Goal: Register for event/course

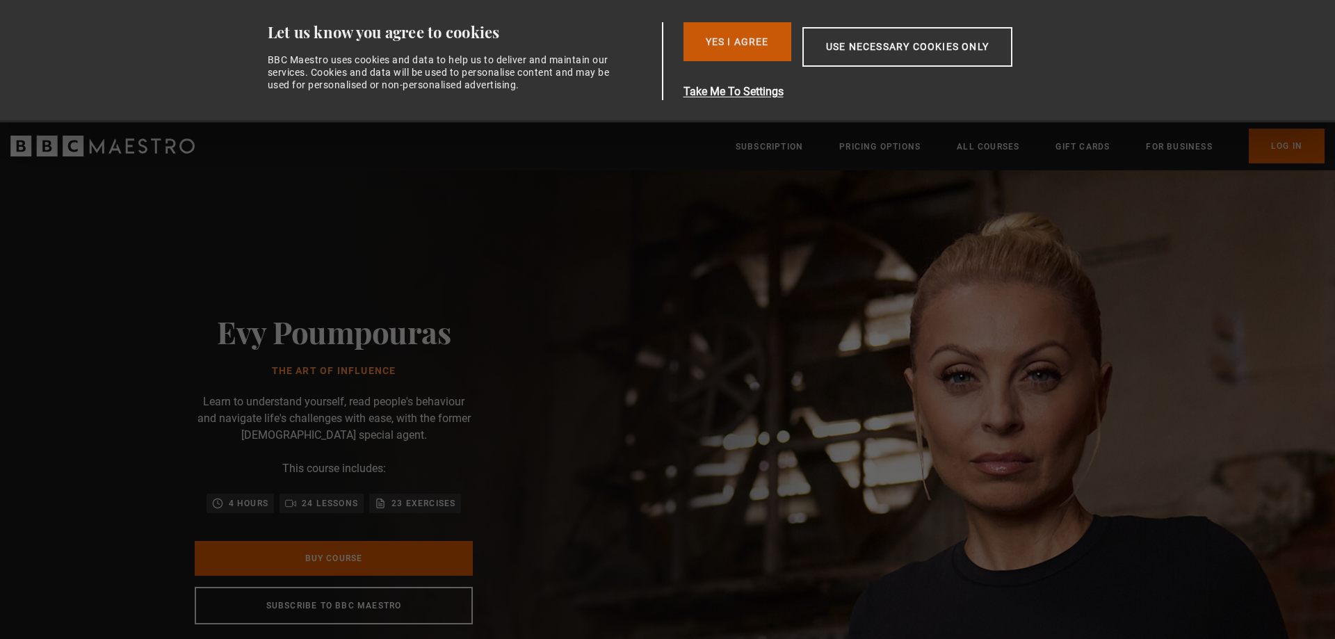
click at [738, 41] on button "Yes I Agree" at bounding box center [738, 41] width 108 height 39
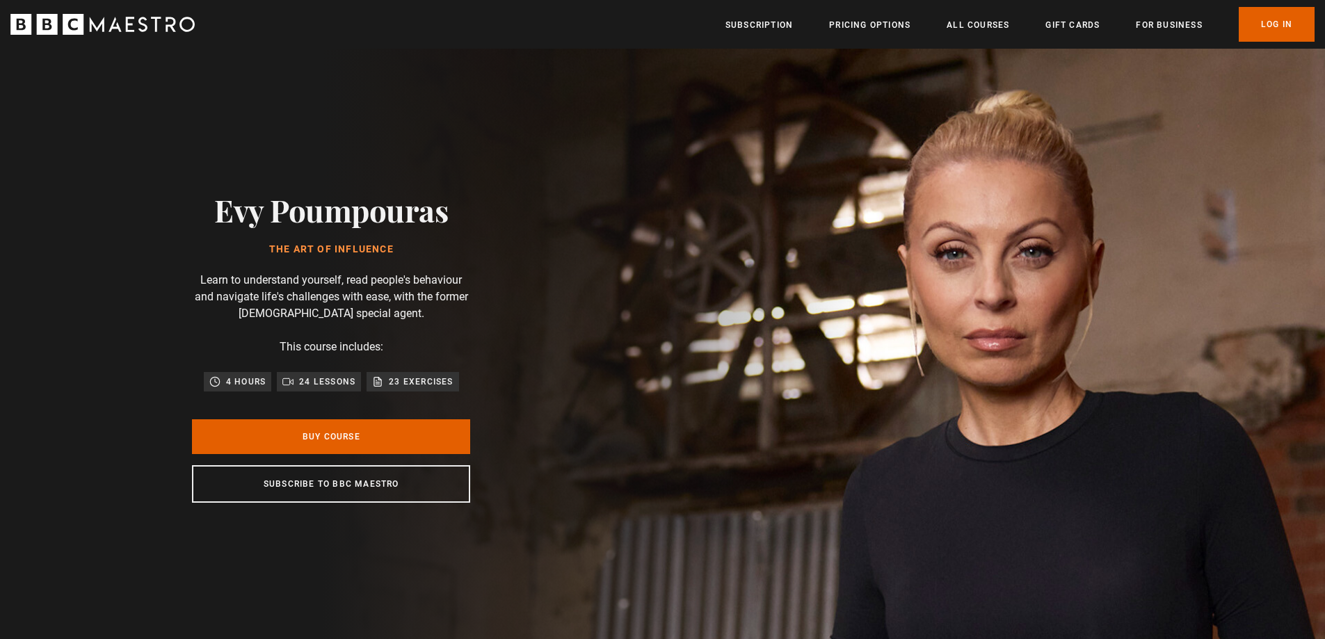
scroll to position [0, 182]
click at [339, 453] on link "Buy Course" at bounding box center [331, 436] width 278 height 35
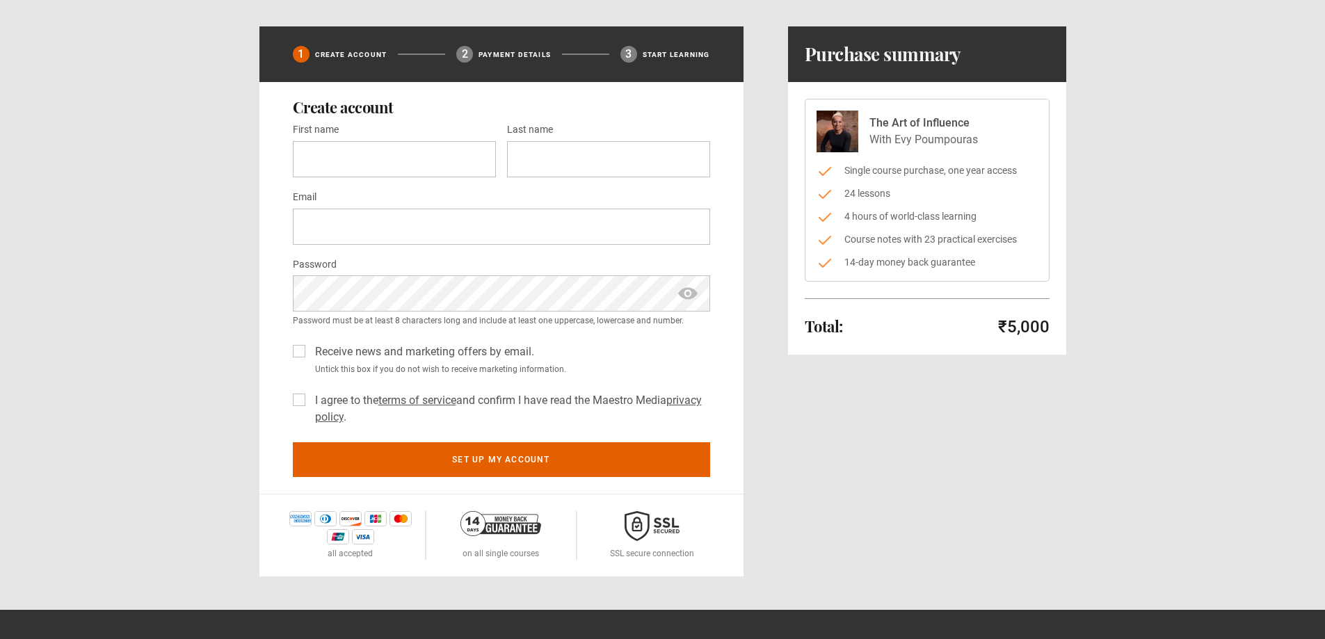
scroll to position [348, 0]
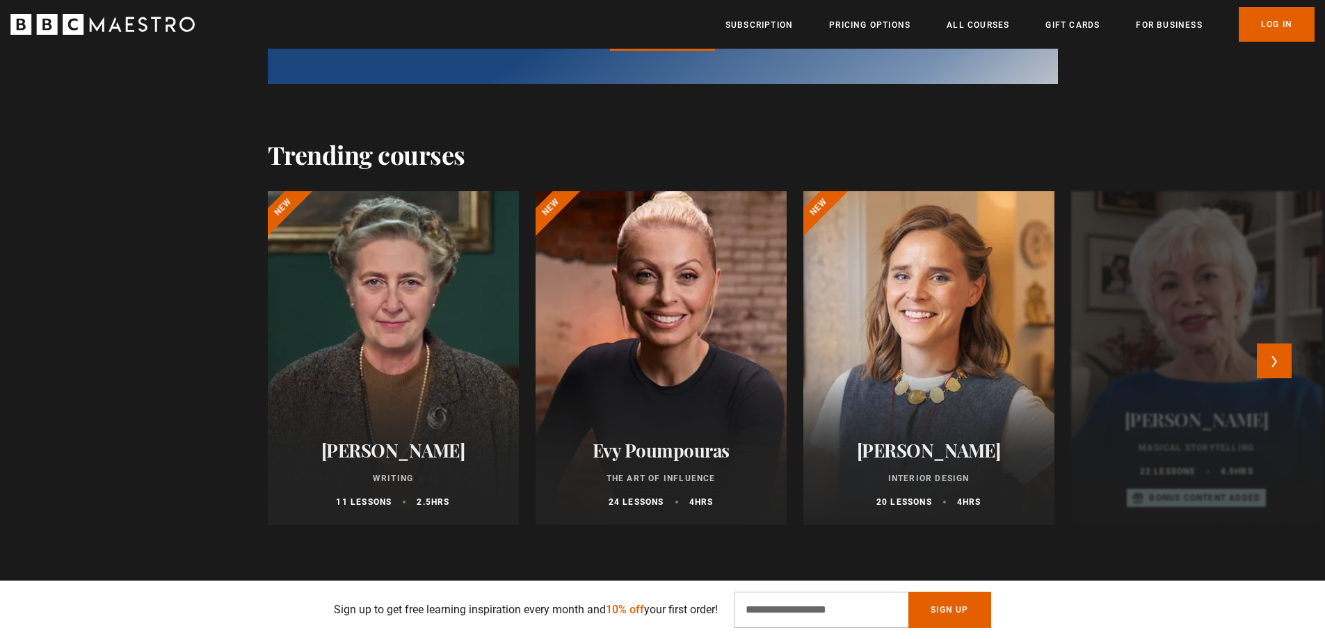
scroll to position [904, 0]
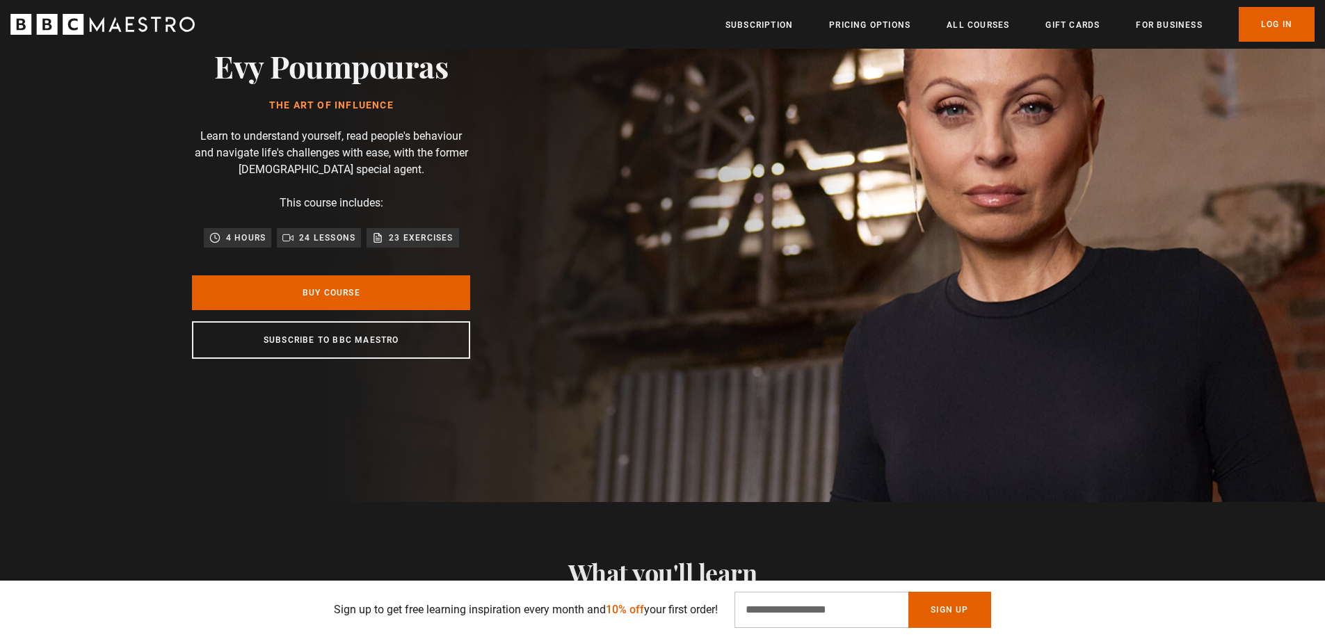
scroll to position [70, 0]
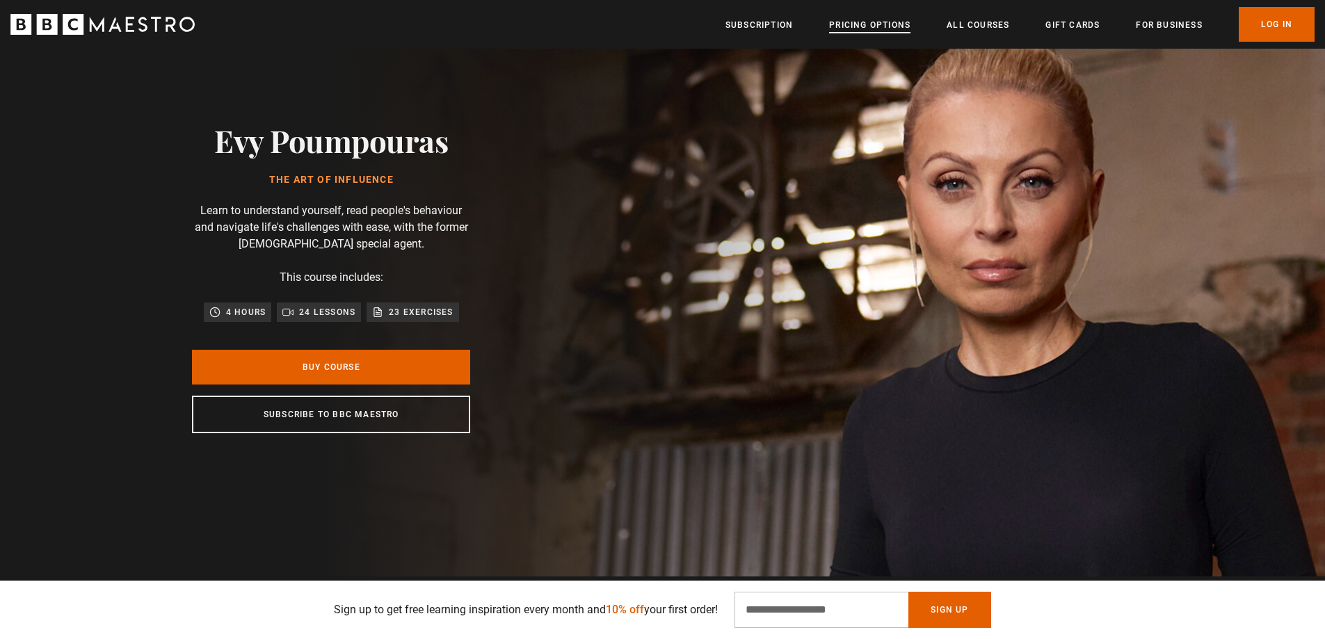
click at [839, 19] on link "Pricing Options" at bounding box center [869, 25] width 81 height 14
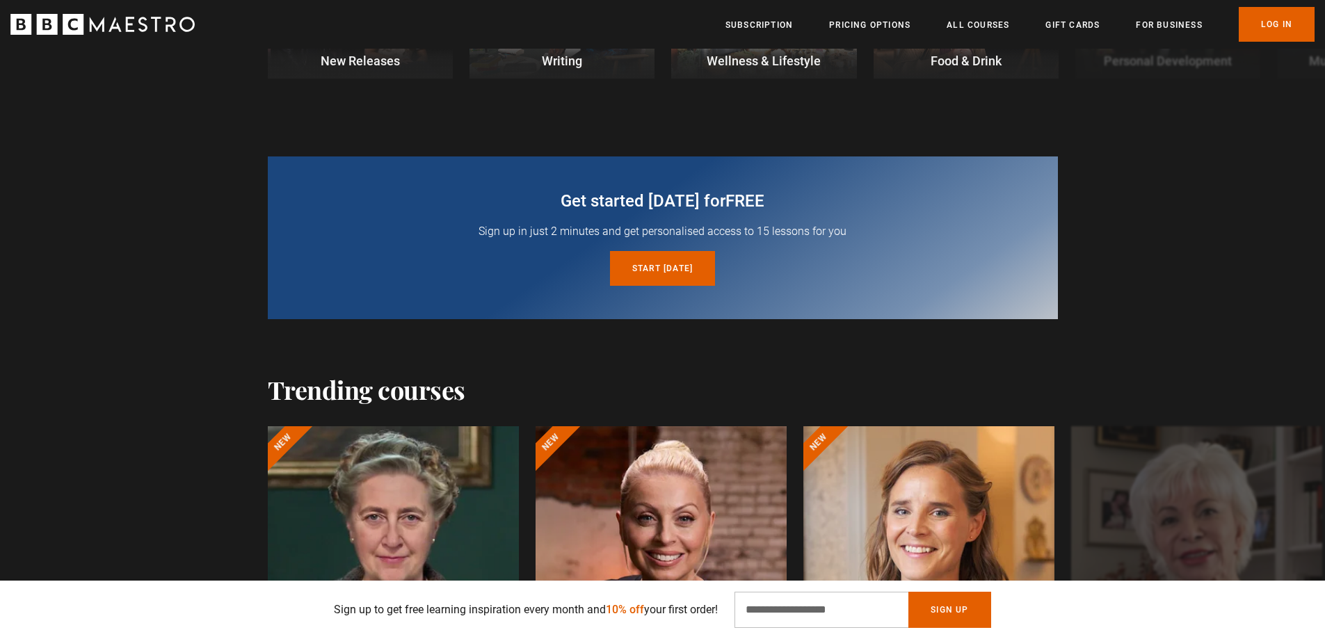
scroll to position [0, 364]
click at [689, 277] on link "Start today for free" at bounding box center [662, 268] width 105 height 35
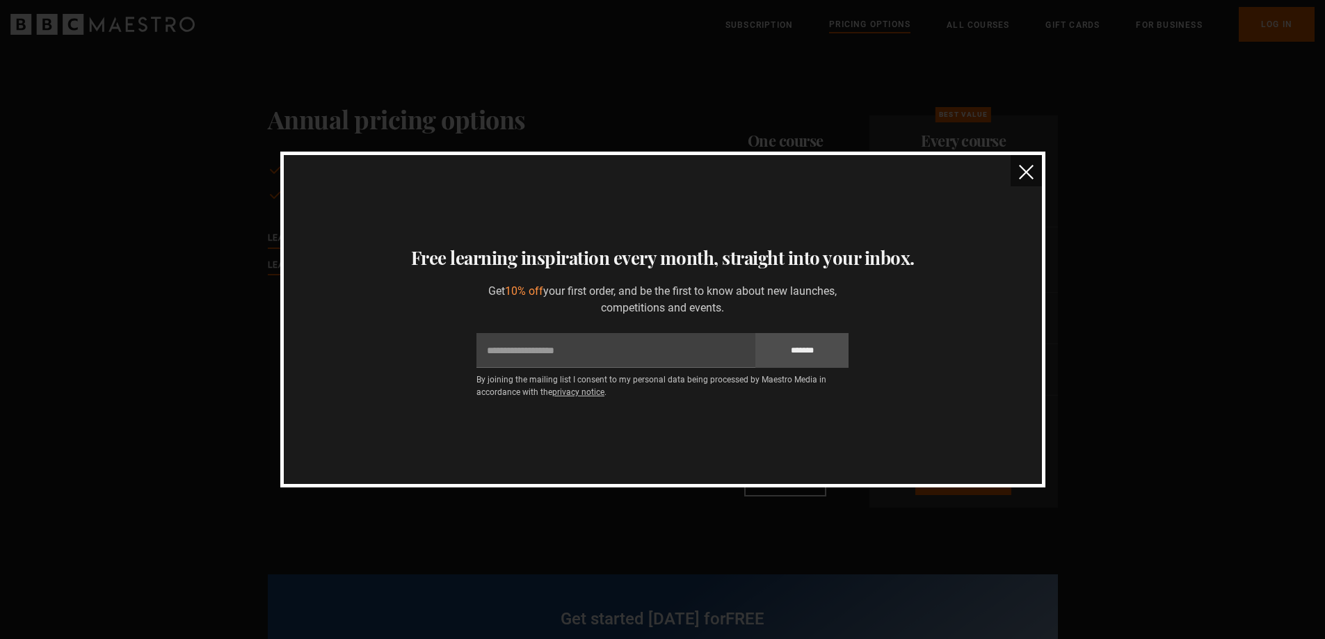
drag, startPoint x: 154, startPoint y: 118, endPoint x: 953, endPoint y: 118, distance: 799.8
click at [156, 118] on div "Thanks for signing up Your unique 10% off discount code is NEW768933 Copy disco…" at bounding box center [662, 319] width 1325 height 639
click at [1036, 169] on button "close" at bounding box center [1025, 170] width 31 height 31
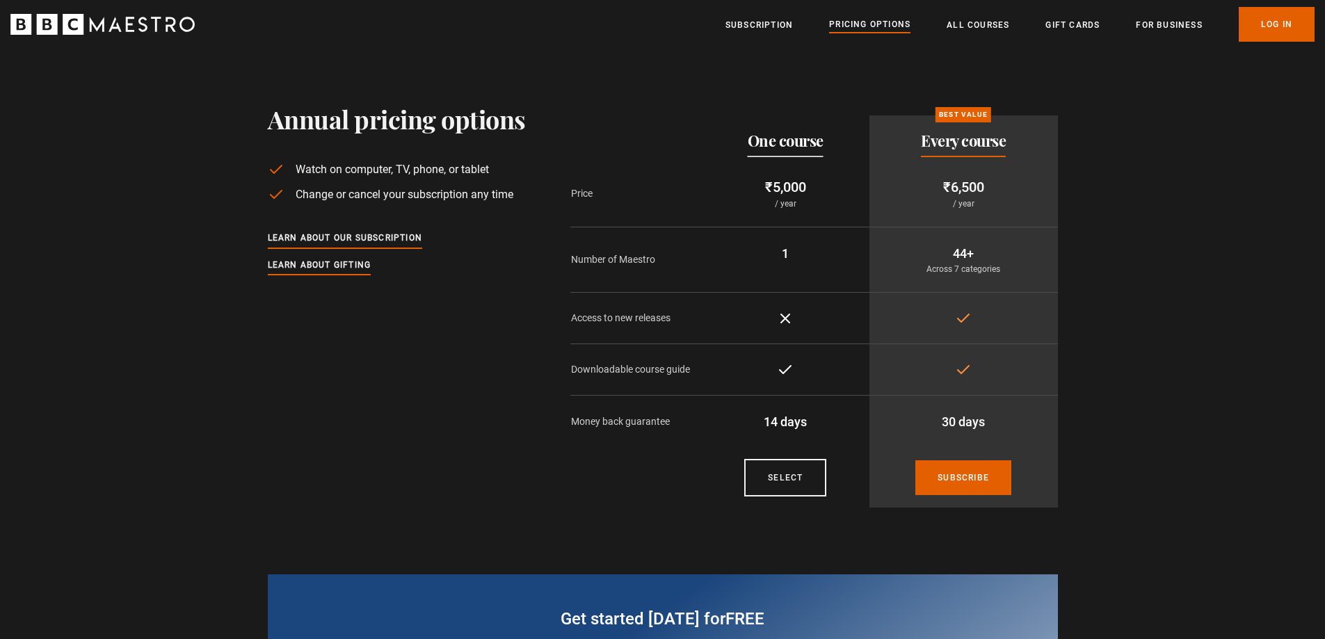
click at [961, 17] on li "All Courses" at bounding box center [978, 24] width 63 height 17
click at [968, 26] on link "All Courses" at bounding box center [978, 25] width 63 height 14
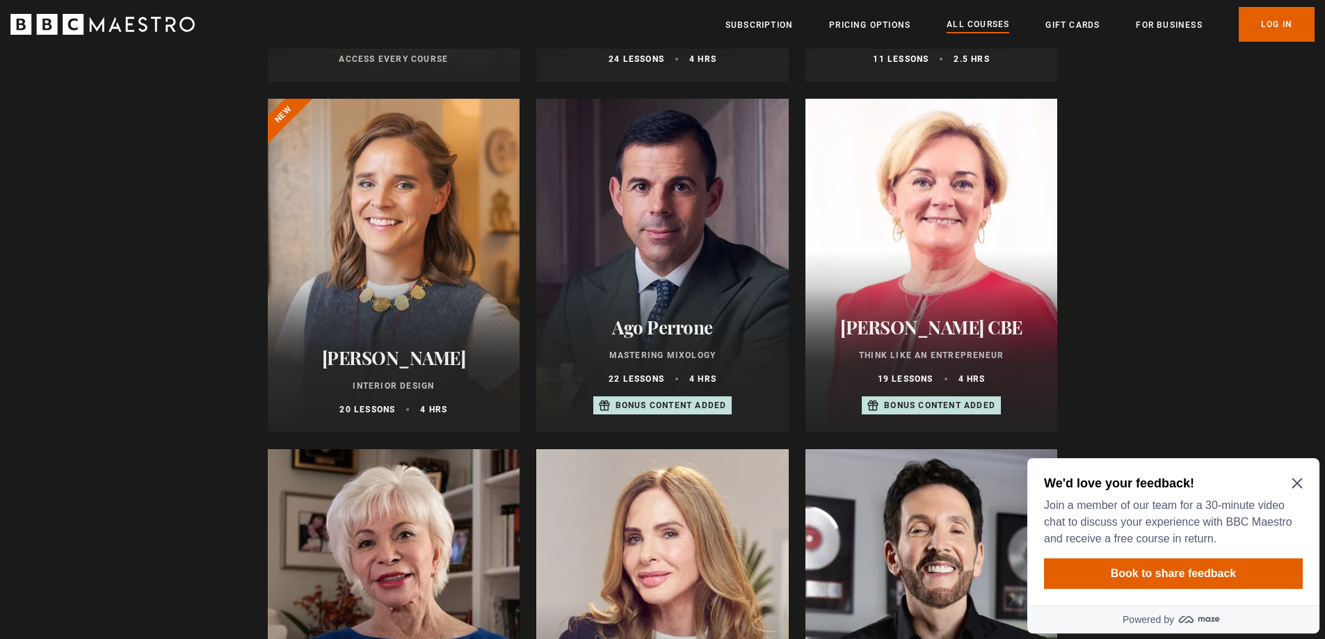
scroll to position [695, 0]
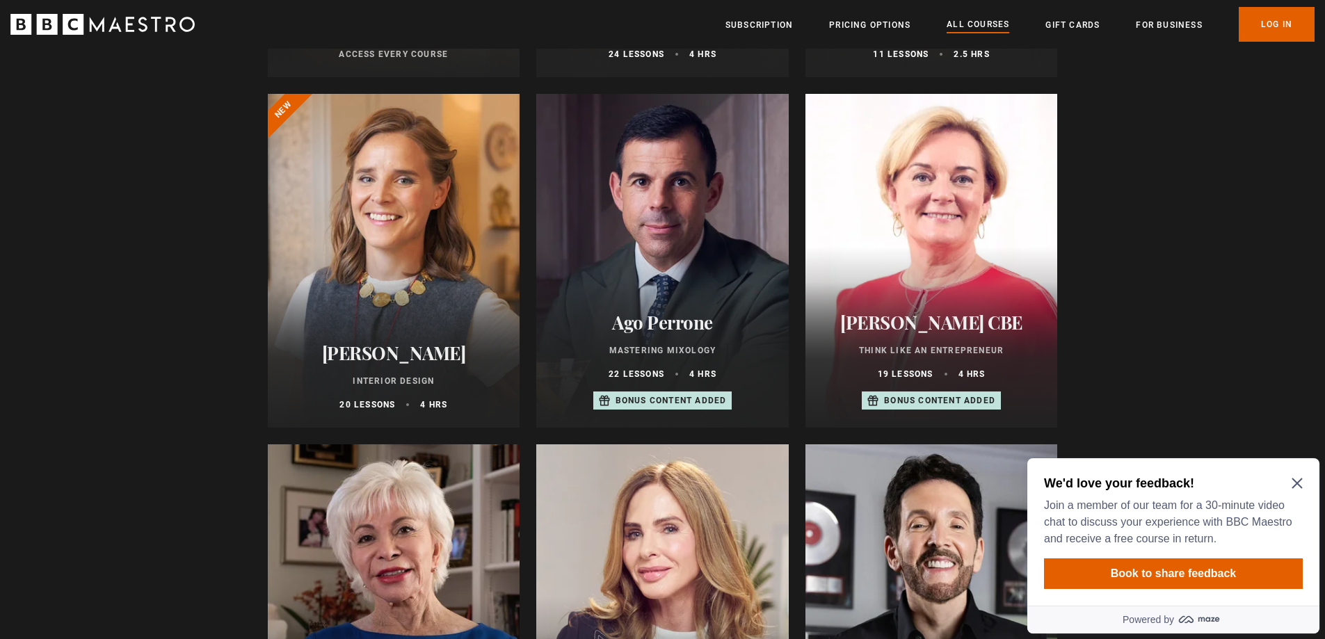
click at [1295, 485] on icon "Close Maze Prompt" at bounding box center [1296, 483] width 10 height 10
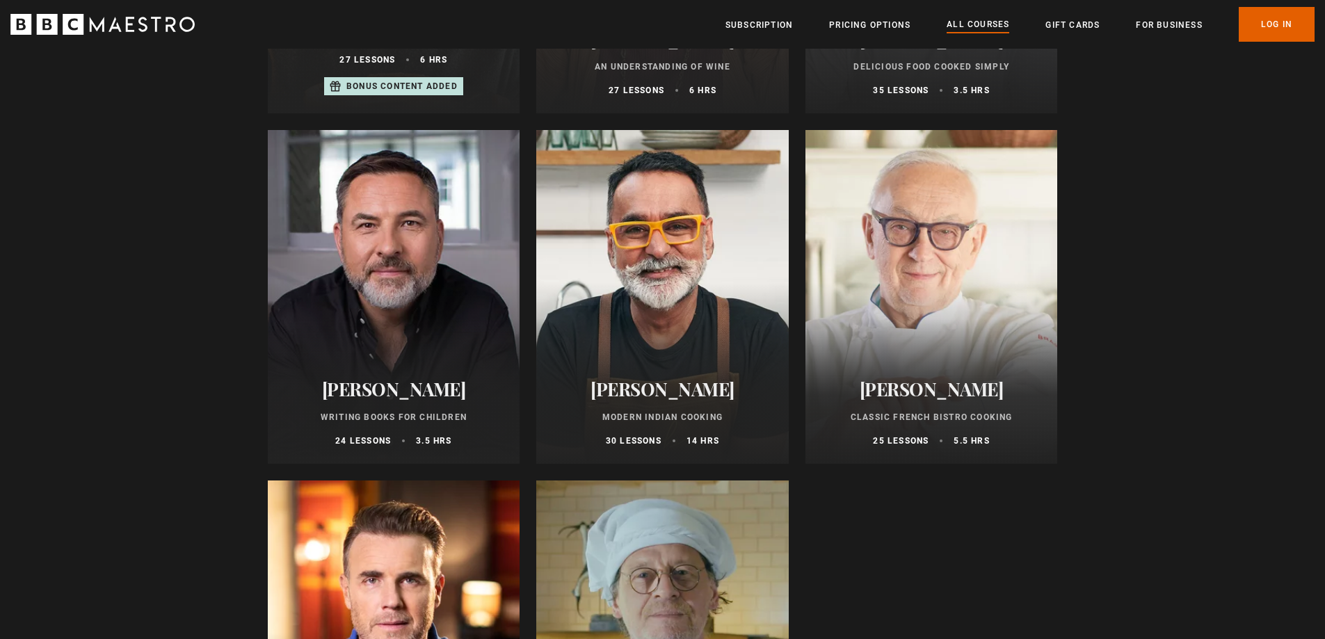
scroll to position [5494, 0]
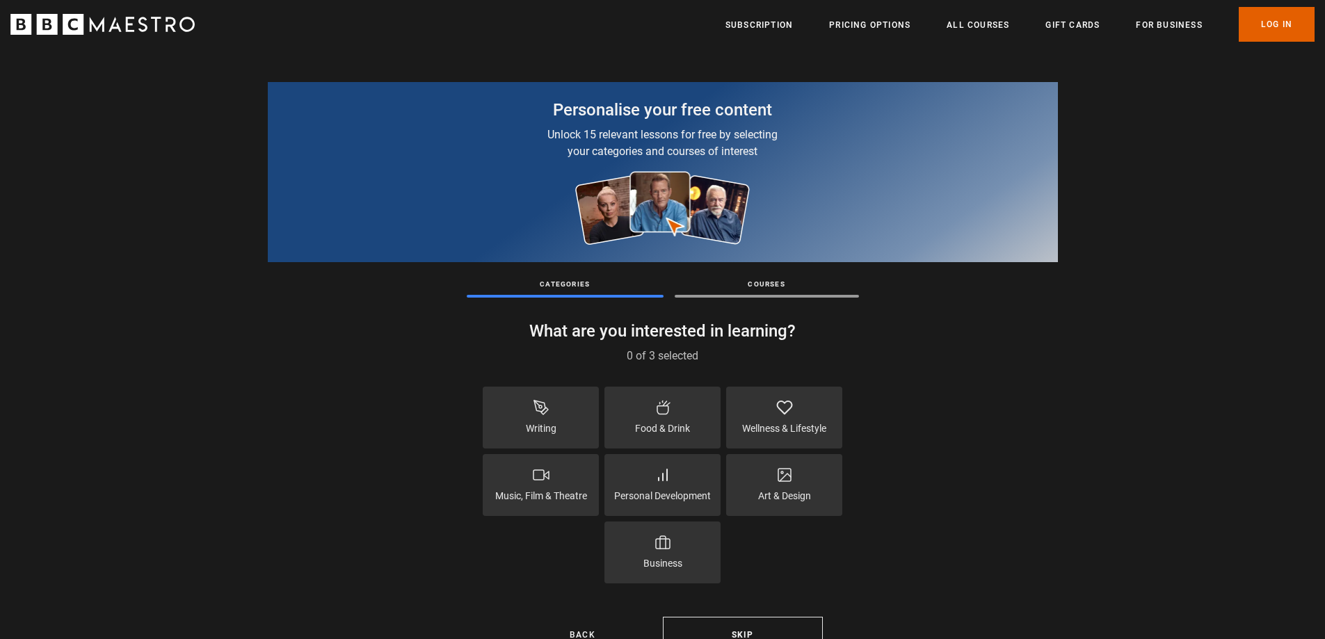
click at [643, 479] on div "Personal Development" at bounding box center [662, 485] width 116 height 62
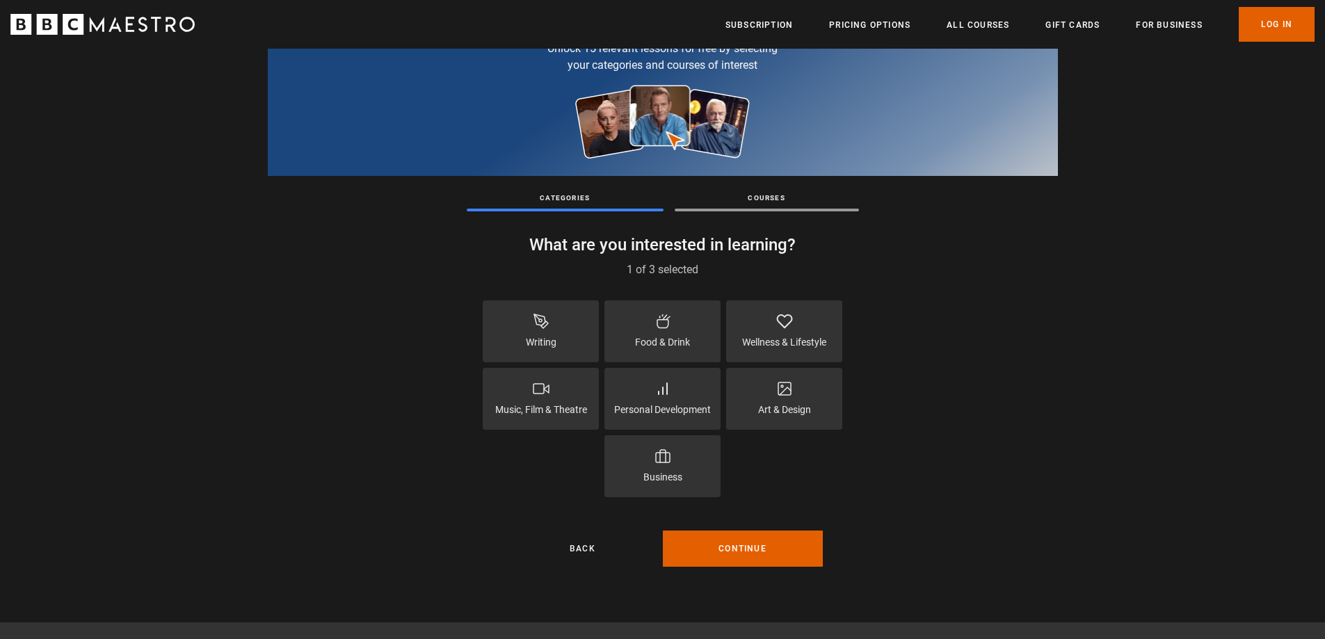
scroll to position [209, 0]
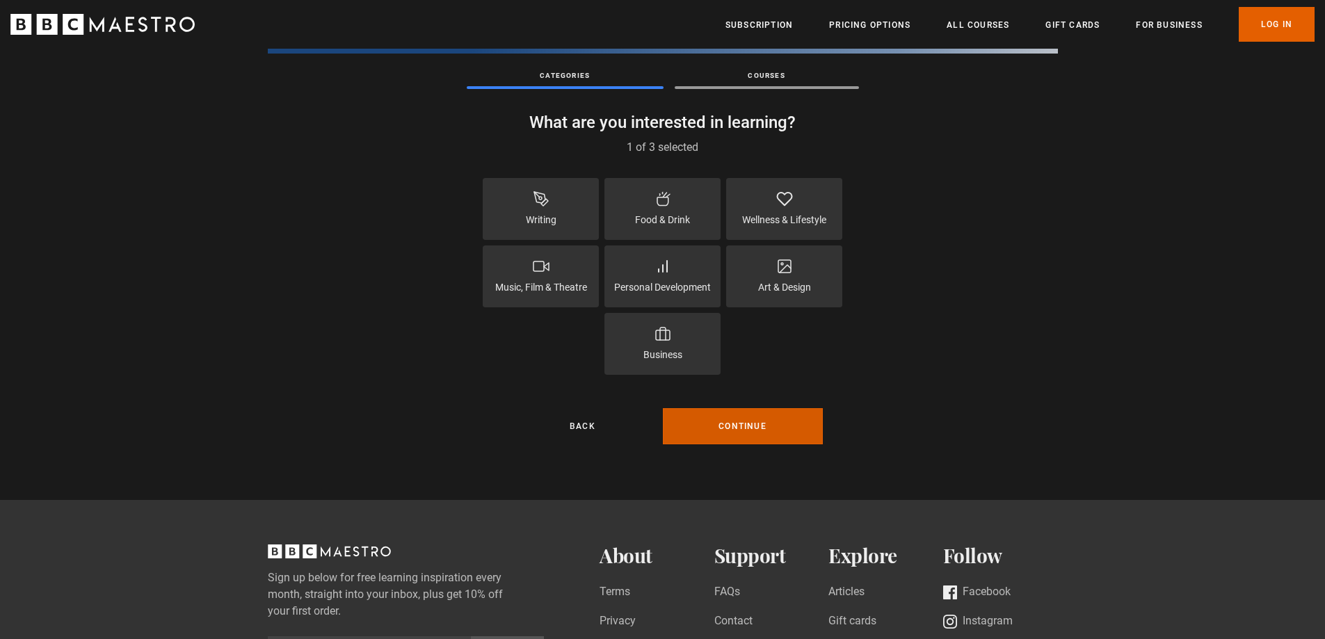
click at [765, 433] on button "Continue" at bounding box center [743, 426] width 160 height 36
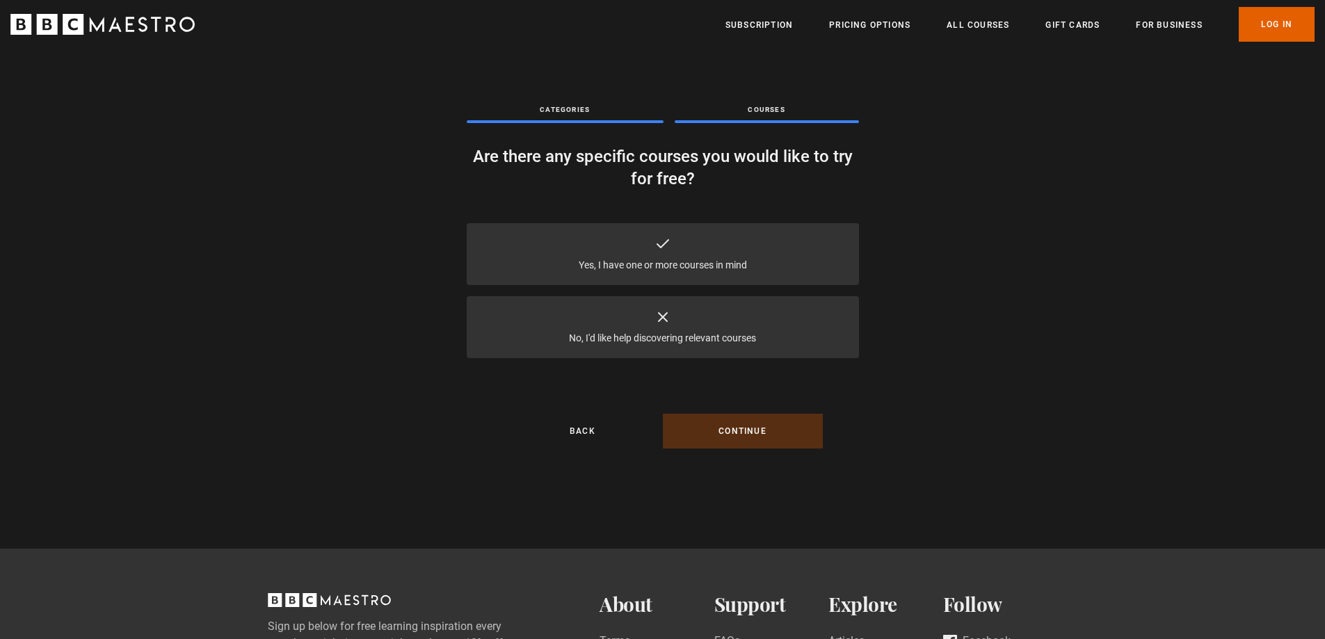
click at [684, 249] on div "Yes, I have one or more courses in mind" at bounding box center [663, 254] width 392 height 62
click at [771, 439] on button "Continue" at bounding box center [743, 431] width 160 height 35
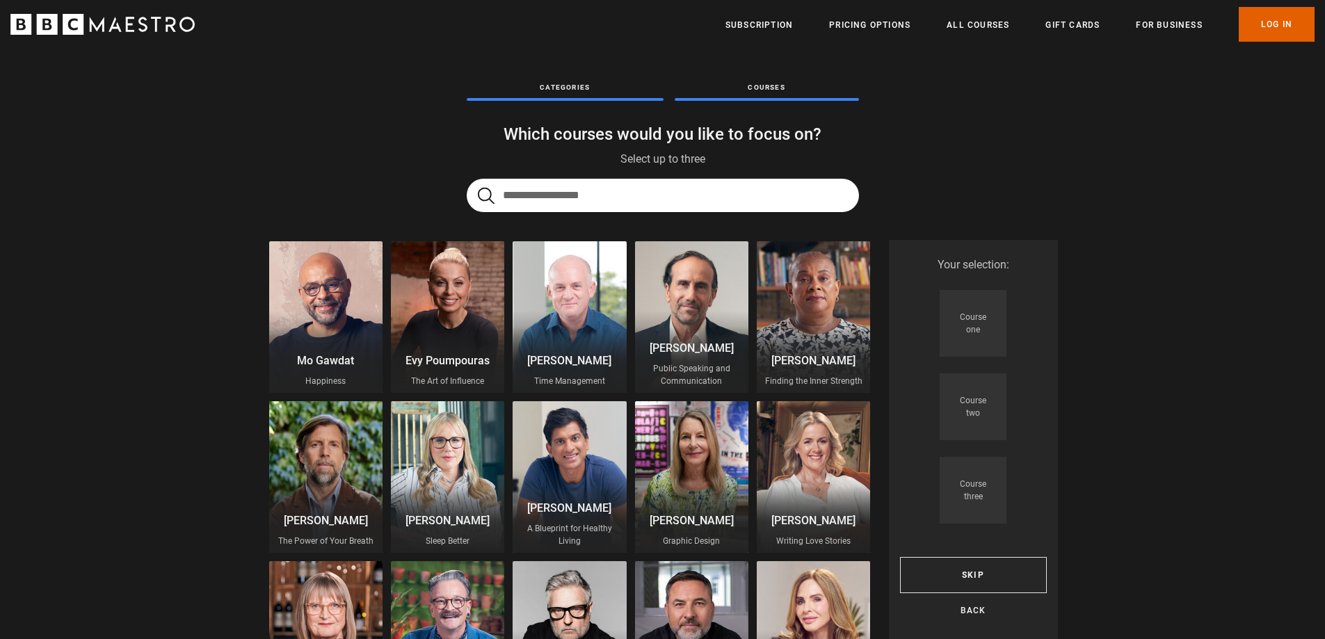
click at [422, 299] on div at bounding box center [447, 317] width 113 height 152
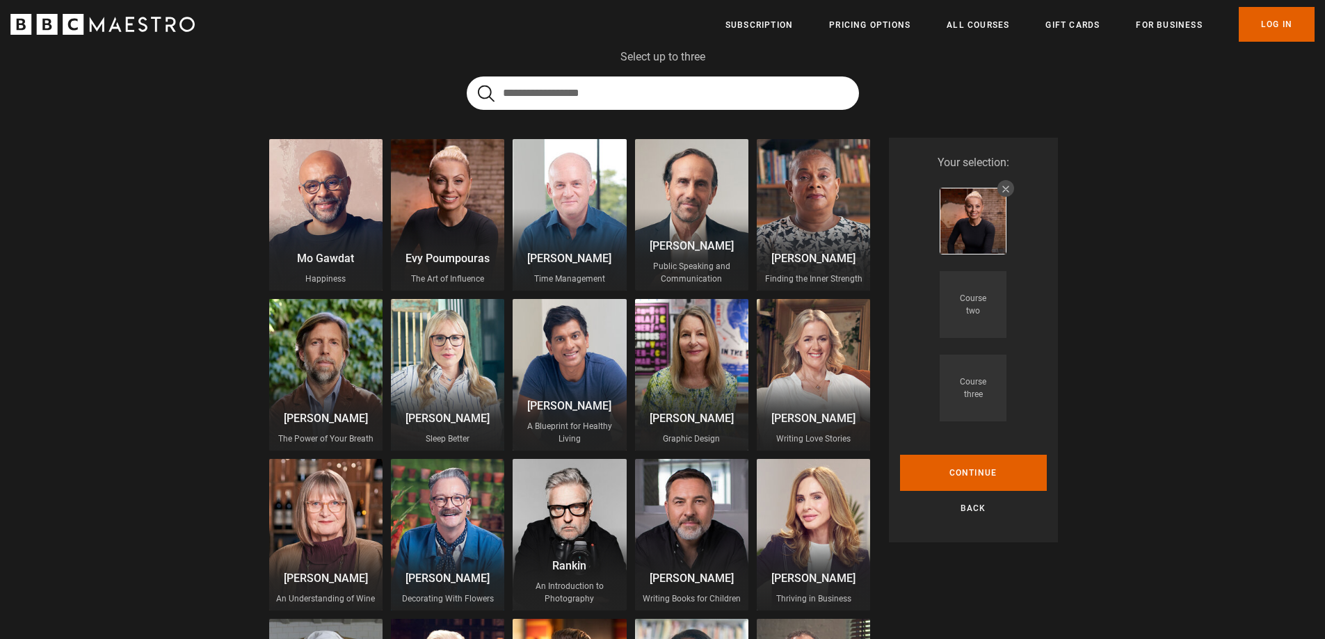
scroll to position [139, 0]
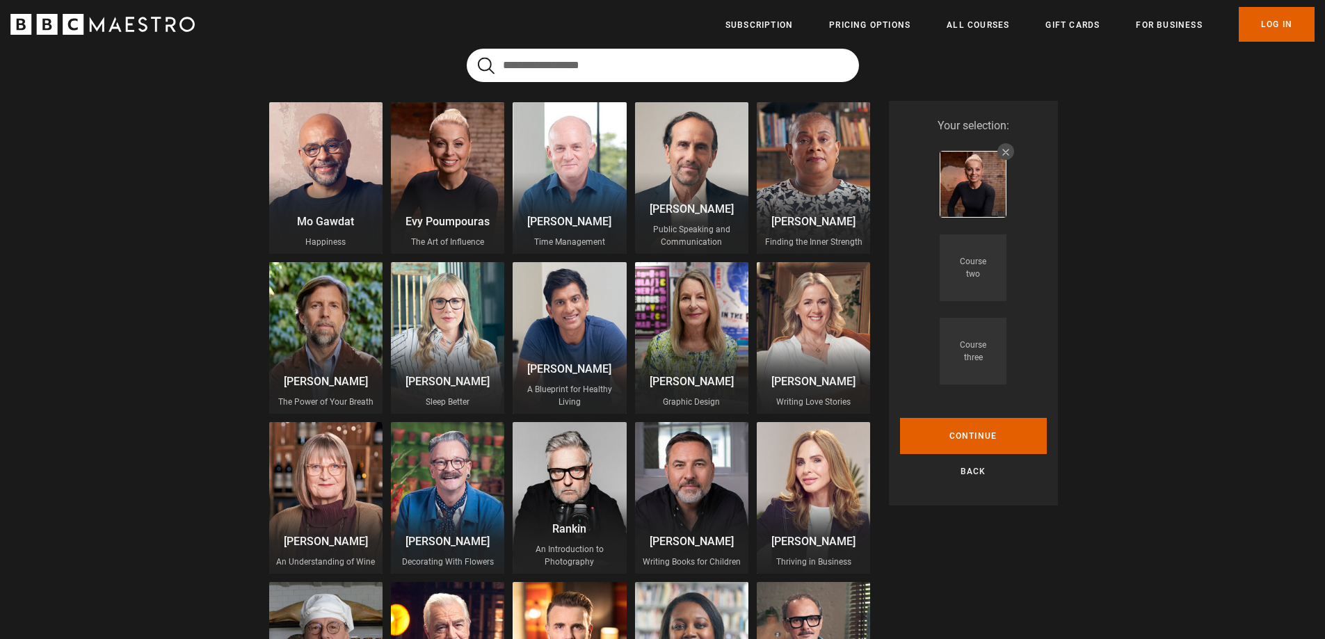
click at [559, 181] on div at bounding box center [569, 178] width 113 height 152
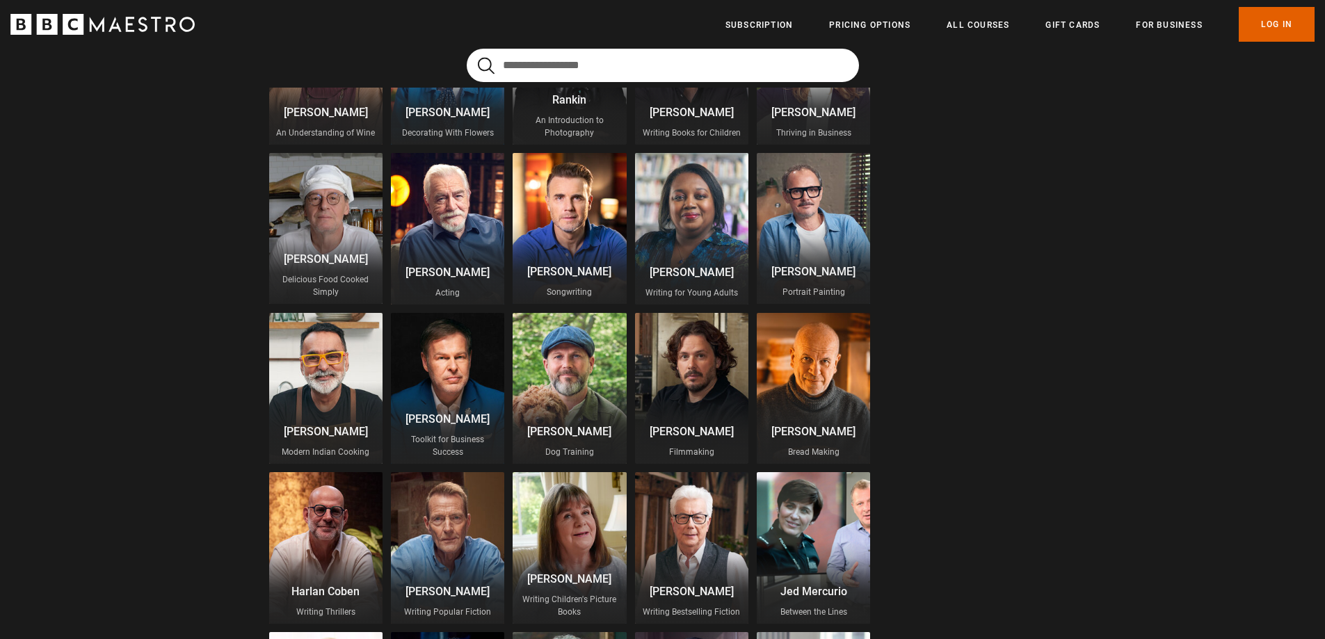
scroll to position [348, 0]
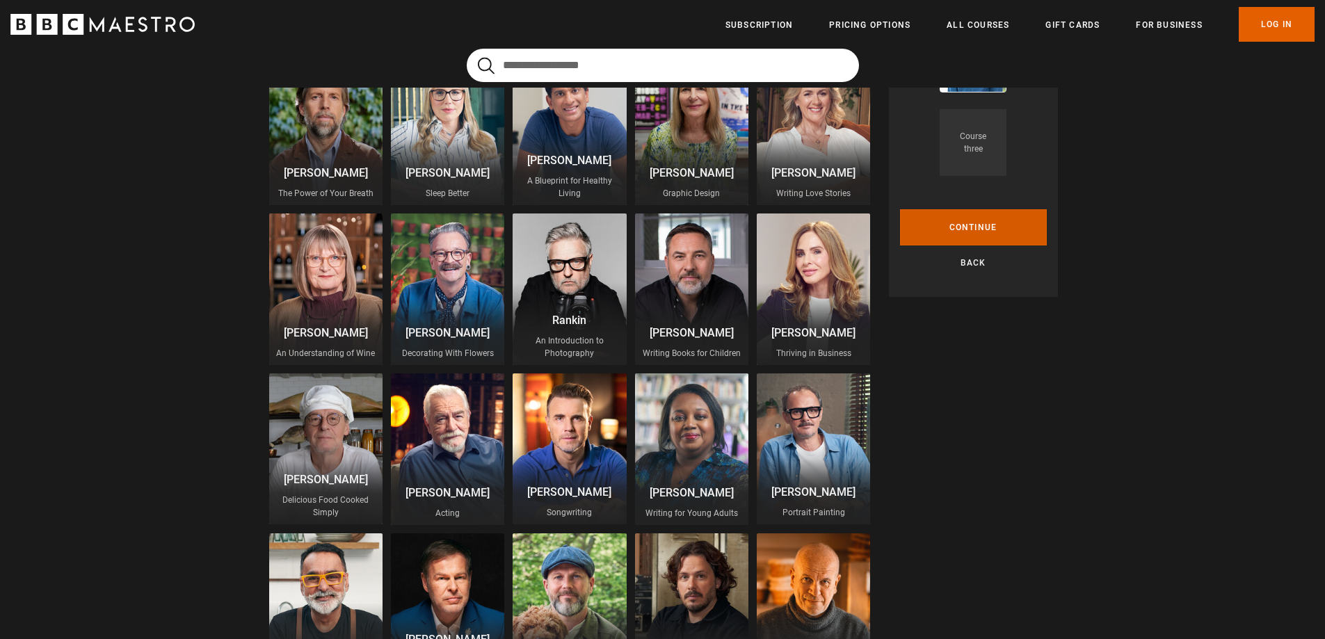
click at [986, 223] on button "Continue" at bounding box center [973, 227] width 147 height 36
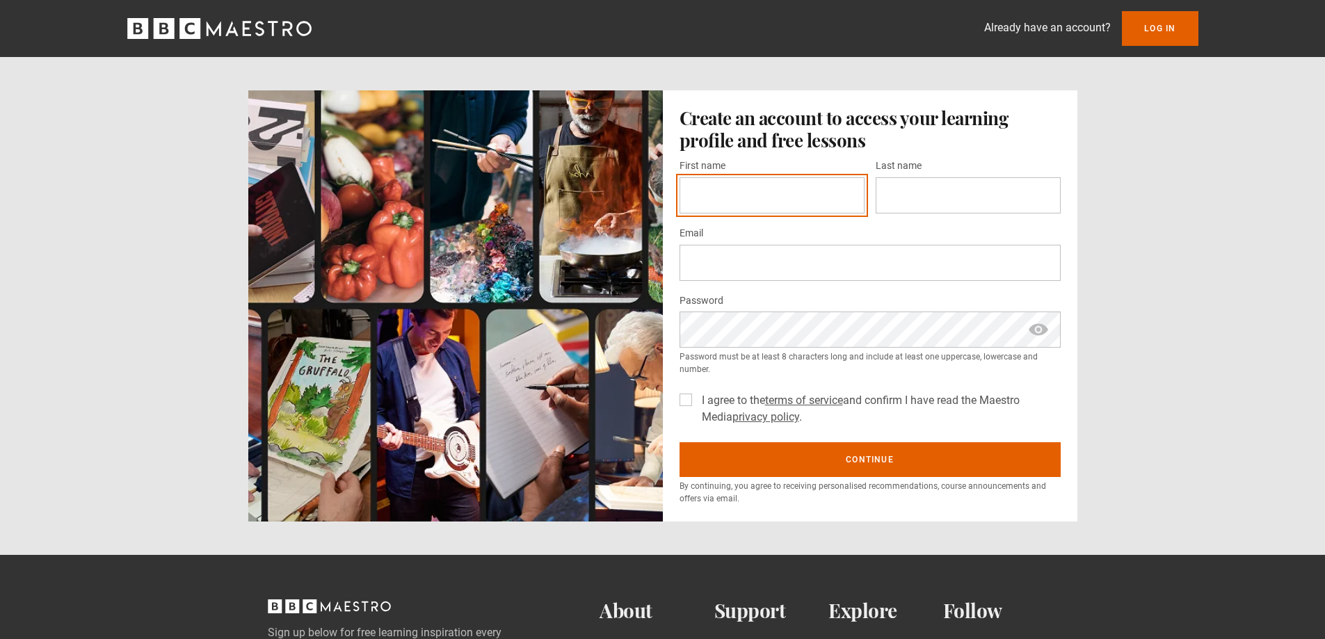
click at [798, 196] on input "First name *" at bounding box center [771, 195] width 185 height 36
type input "****"
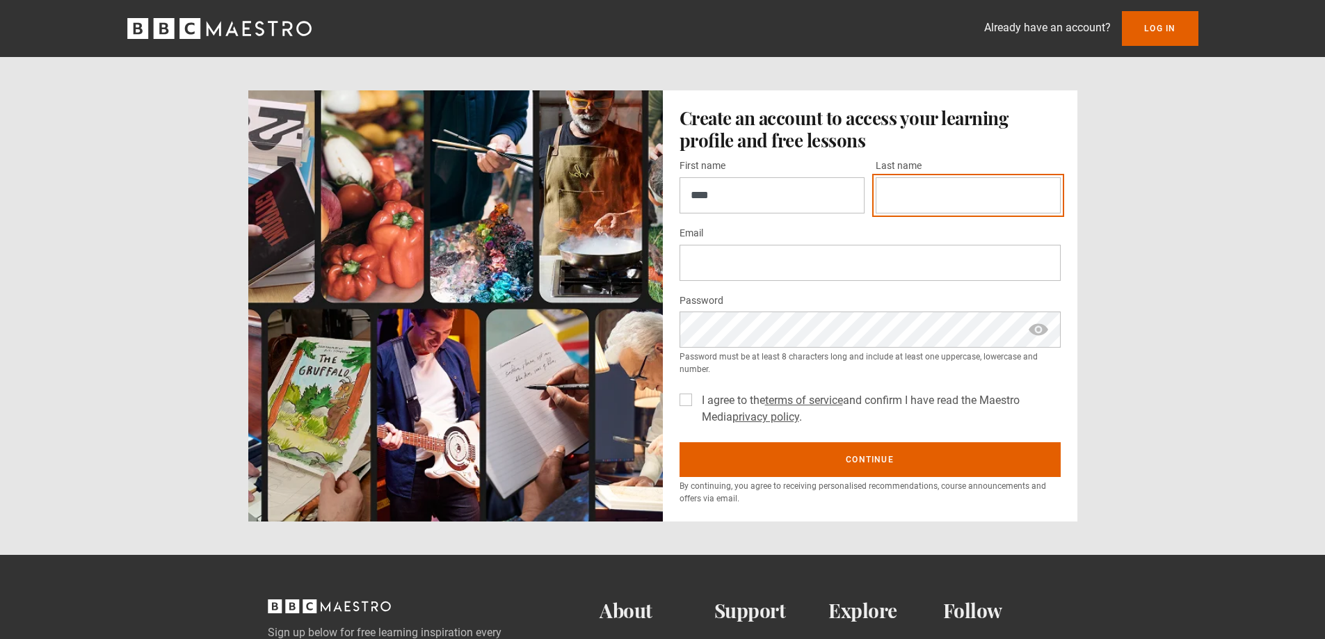
type input "*"
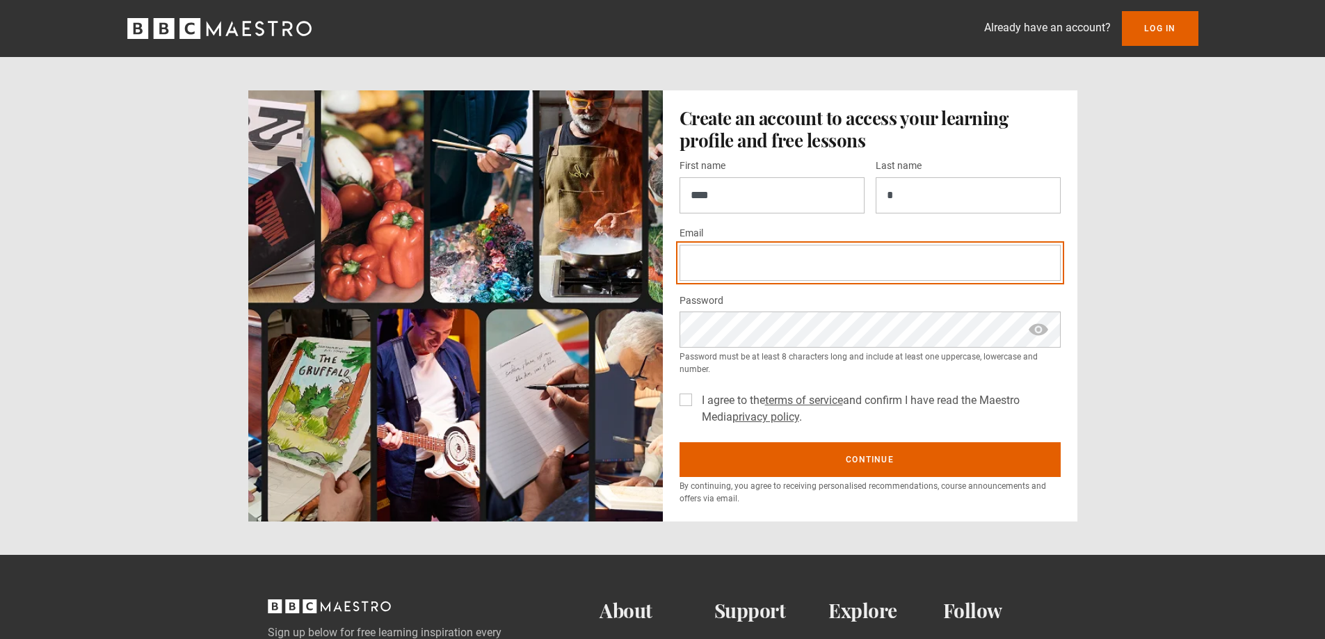
click at [775, 269] on input "Email *" at bounding box center [869, 263] width 381 height 36
click at [773, 272] on input "Email *" at bounding box center [869, 263] width 381 height 36
